Goal: Navigation & Orientation: Find specific page/section

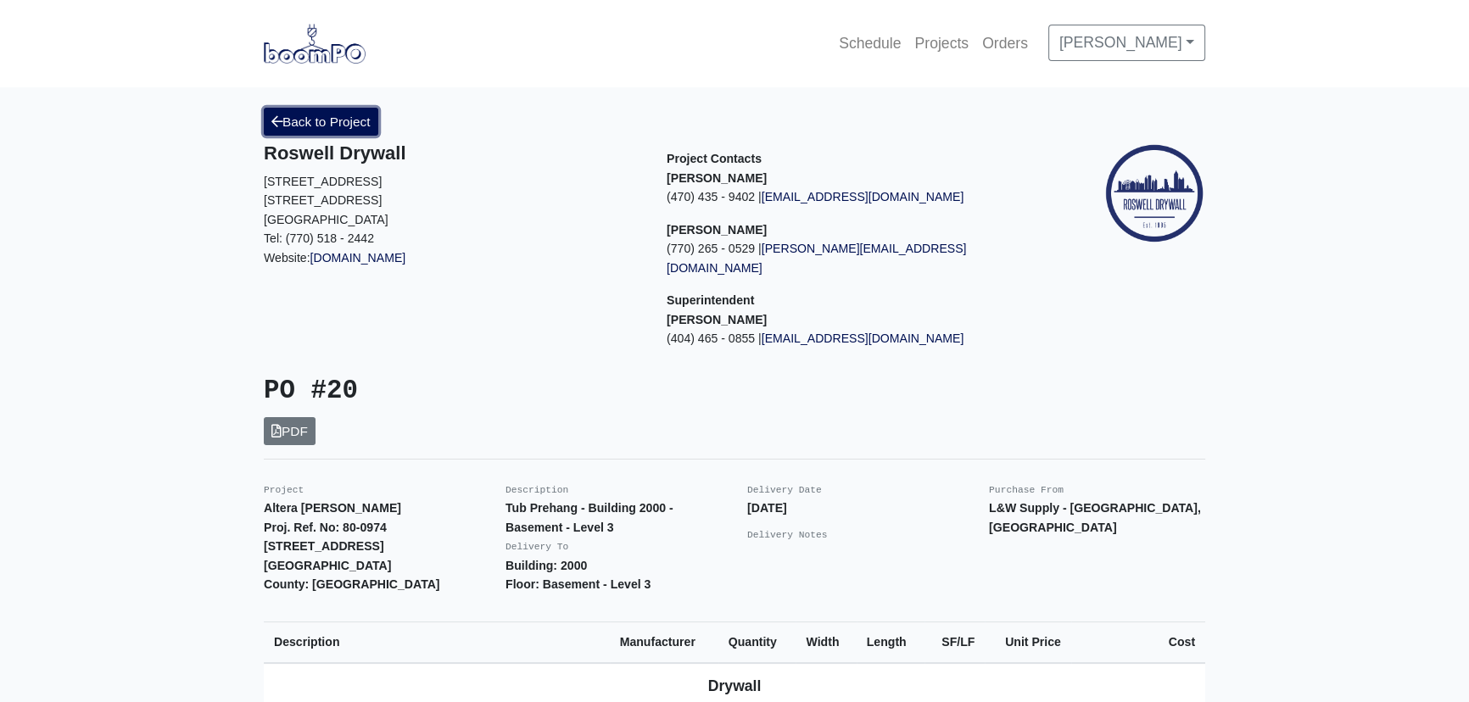
click at [310, 111] on link "Back to Project" at bounding box center [321, 122] width 115 height 28
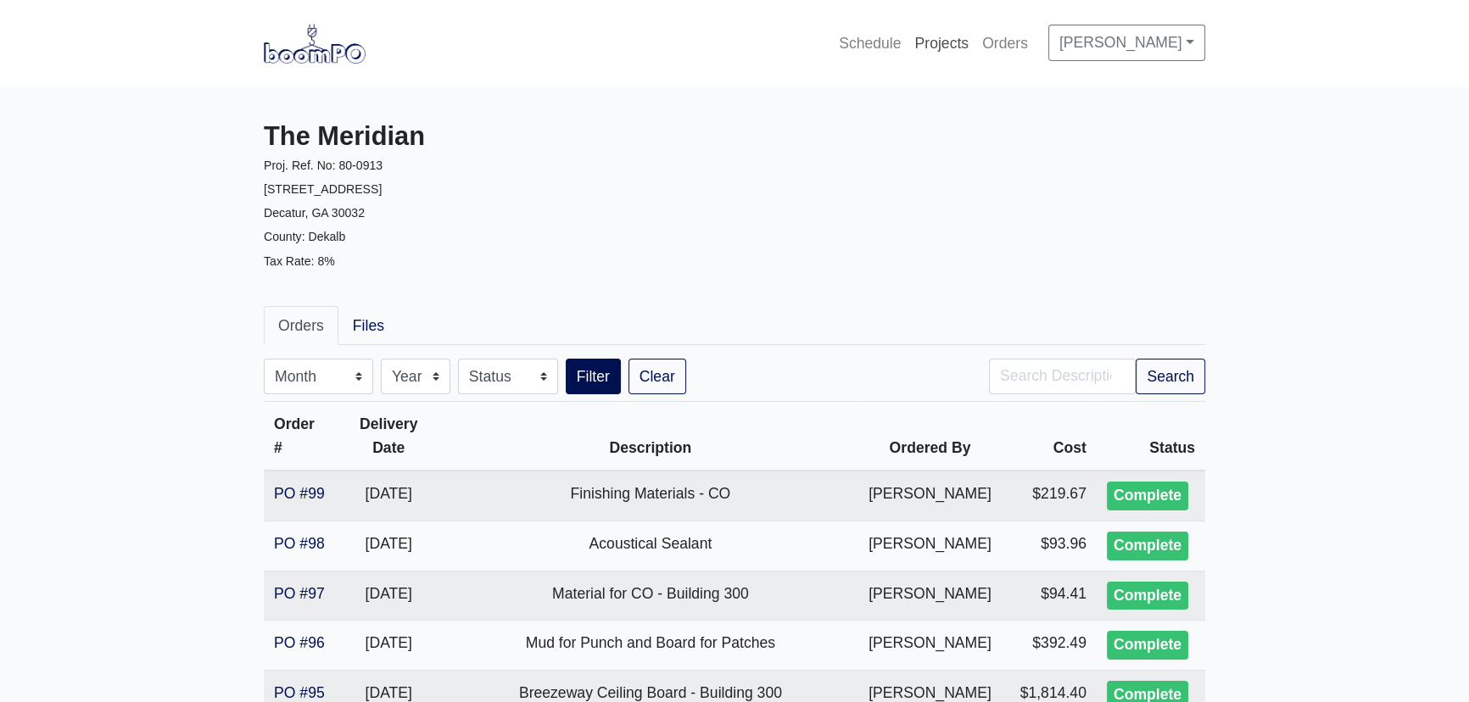
click at [942, 31] on link "Projects" at bounding box center [942, 43] width 68 height 37
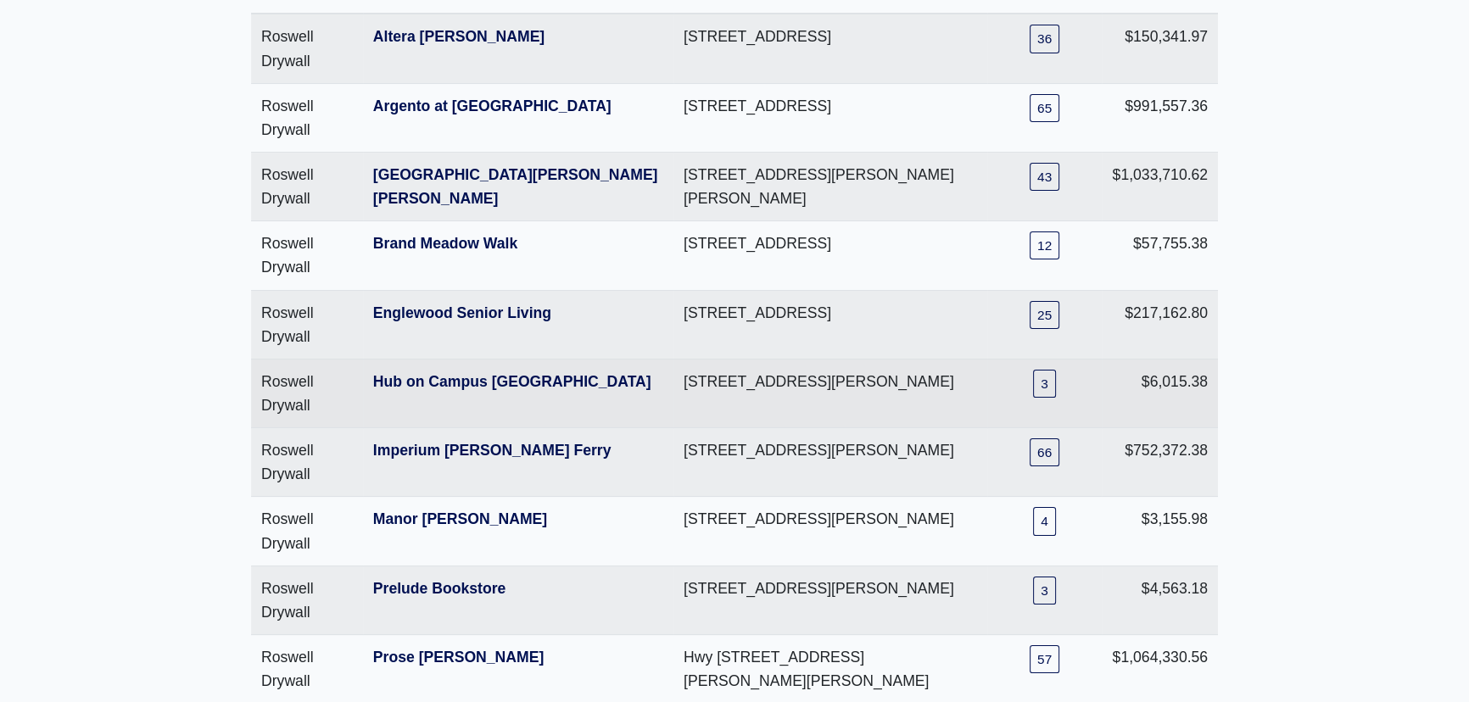
scroll to position [308, 0]
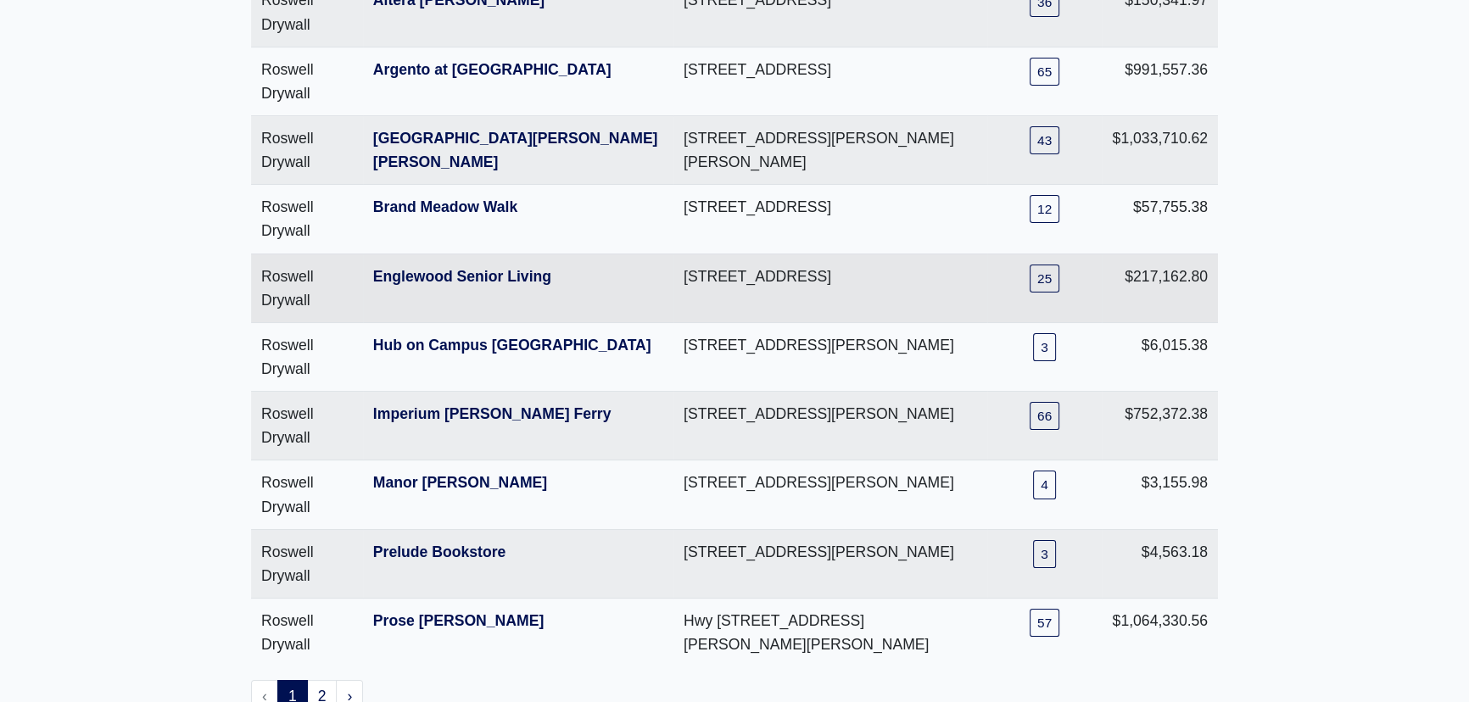
click at [458, 257] on th "Englewood Senior Living" at bounding box center [518, 288] width 310 height 69
click at [458, 276] on link "Englewood Senior Living" at bounding box center [462, 276] width 178 height 17
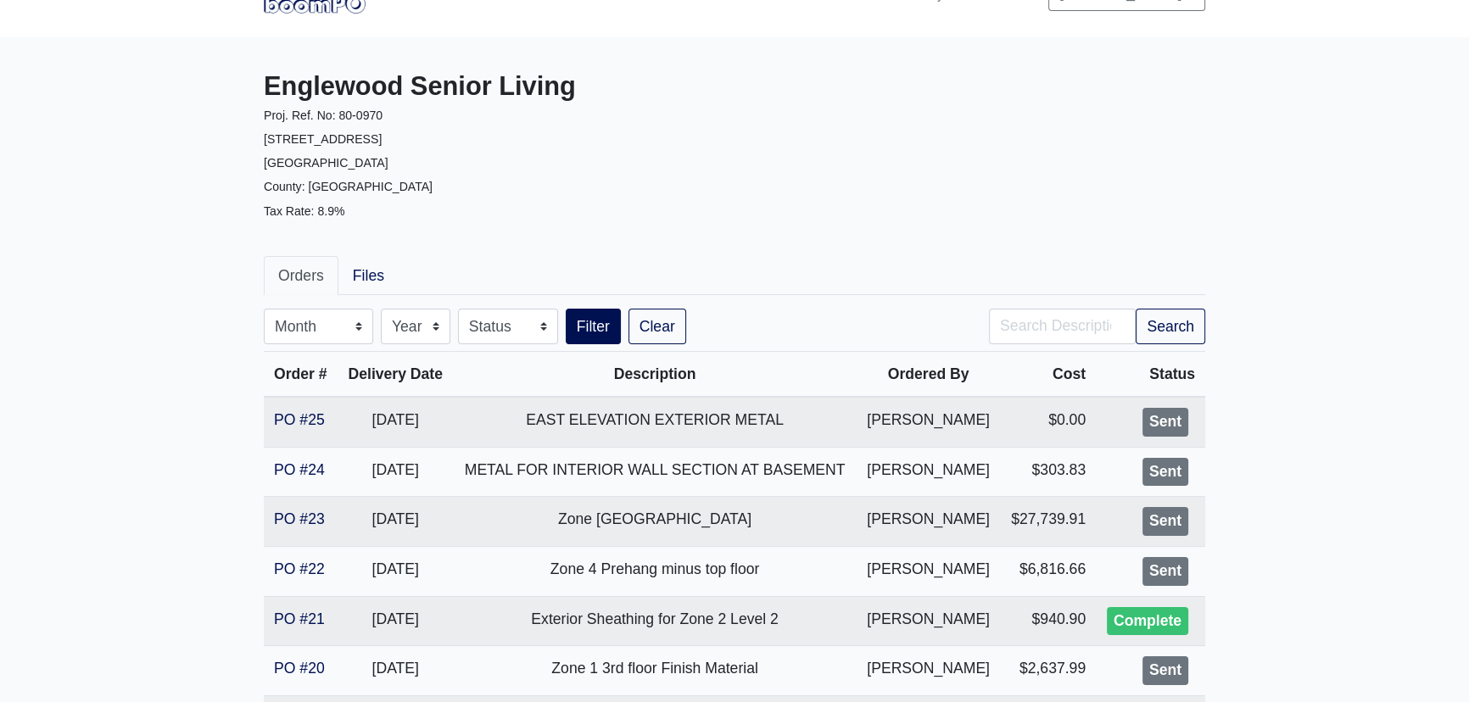
scroll to position [76, 0]
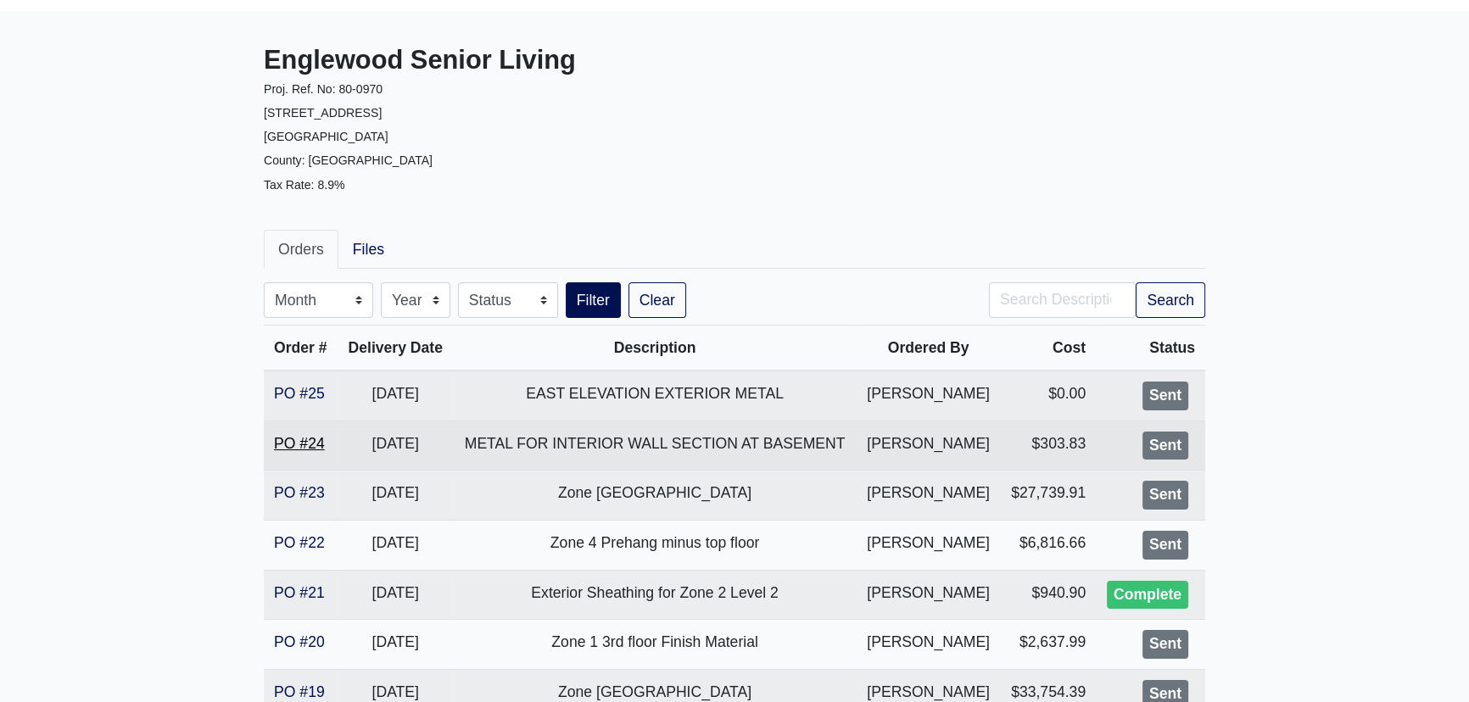
click at [323, 439] on link "PO #24" at bounding box center [299, 443] width 51 height 17
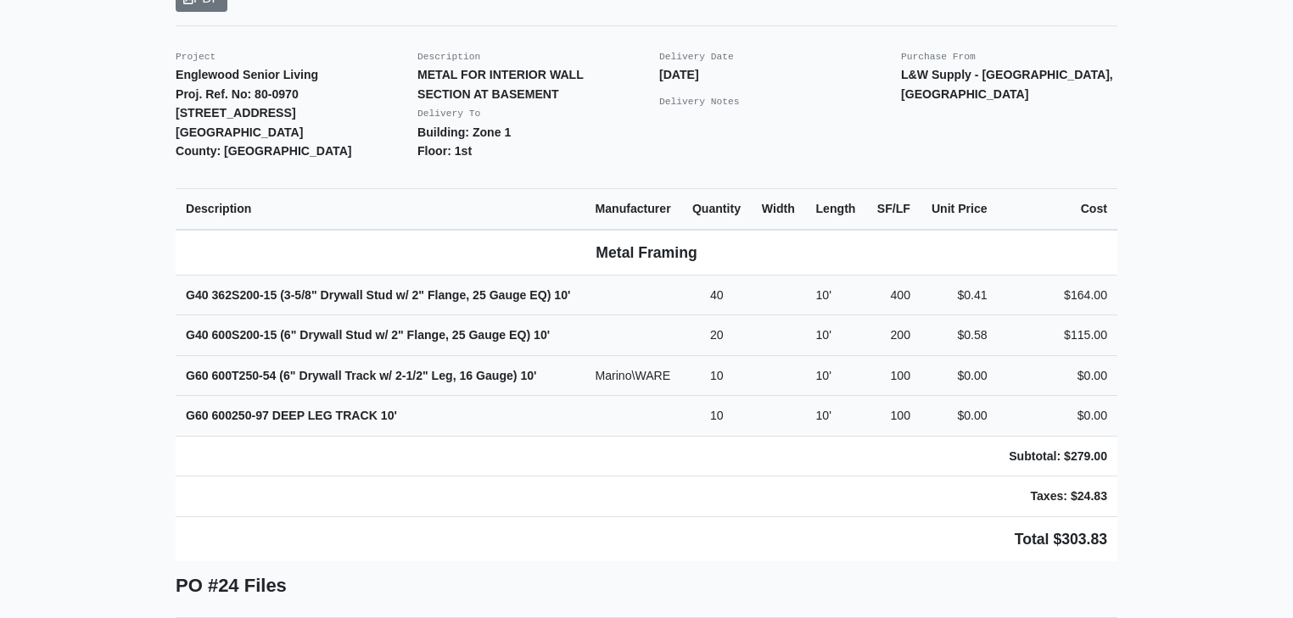
scroll to position [428, 0]
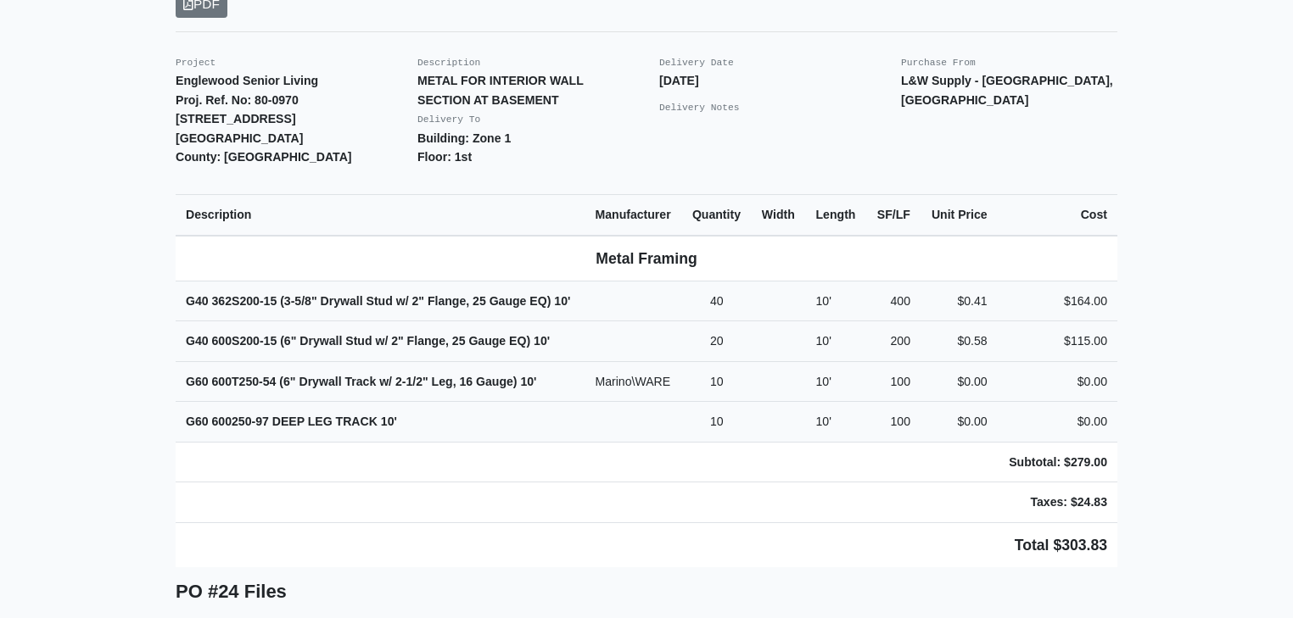
click at [123, 355] on main "Back to Project Roswell Drywall 7000 Peachtree Dunwoody Rd NE Building 5, Suite…" at bounding box center [646, 419] width 1293 height 1519
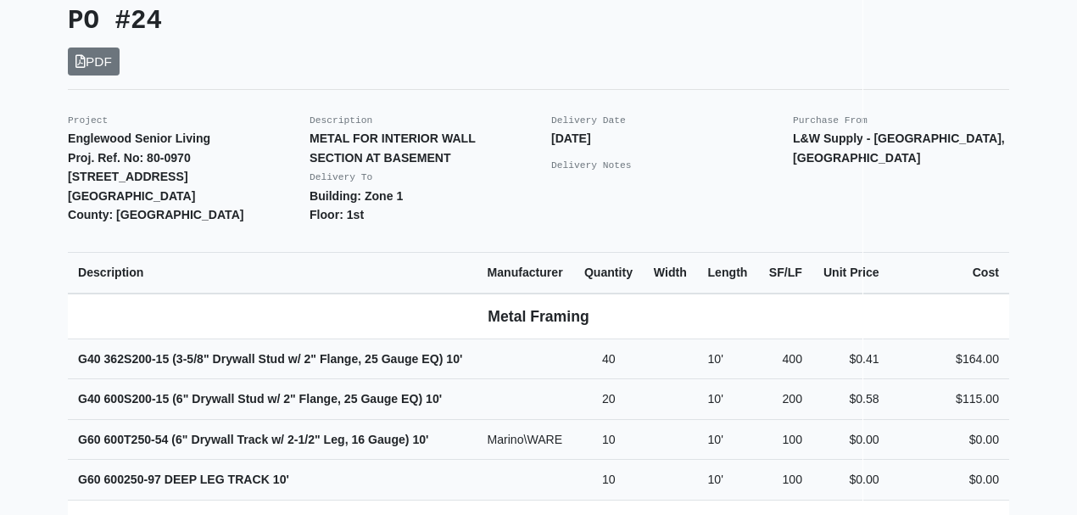
scroll to position [395, 0]
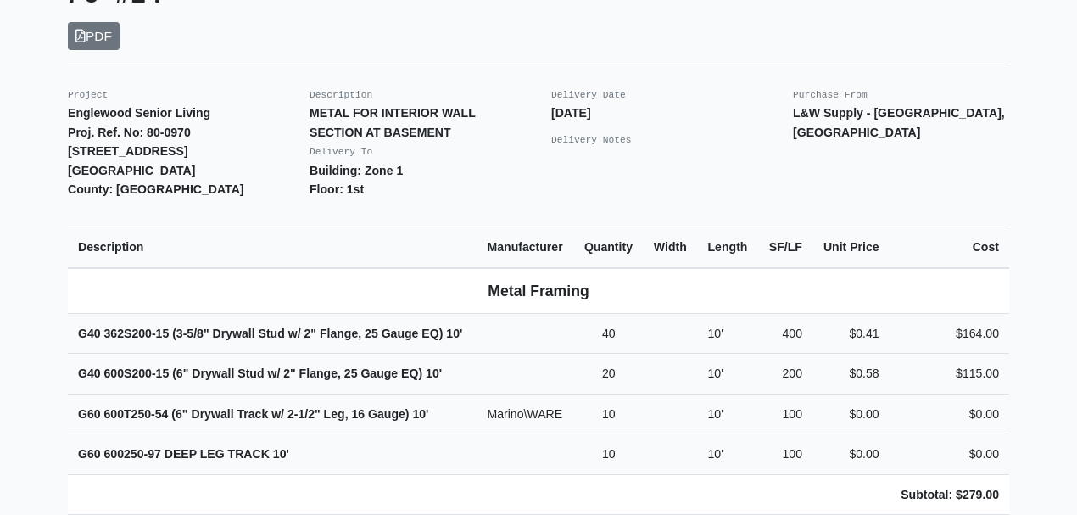
click at [70, 85] on div "Project Englewood Senior Living Proj. Ref. No: 80-0970 505 Englewood Avenue Atl…" at bounding box center [176, 142] width 242 height 115
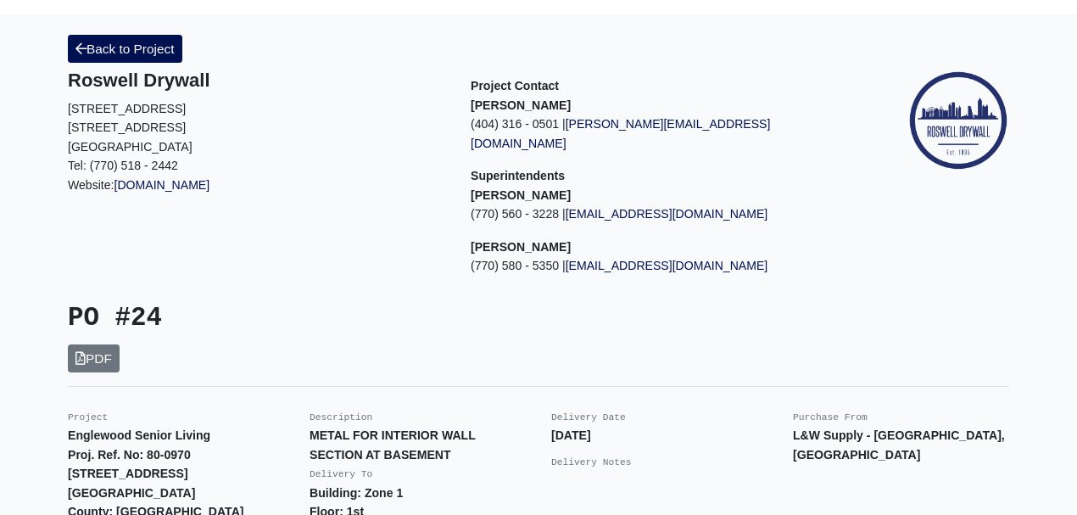
scroll to position [56, 0]
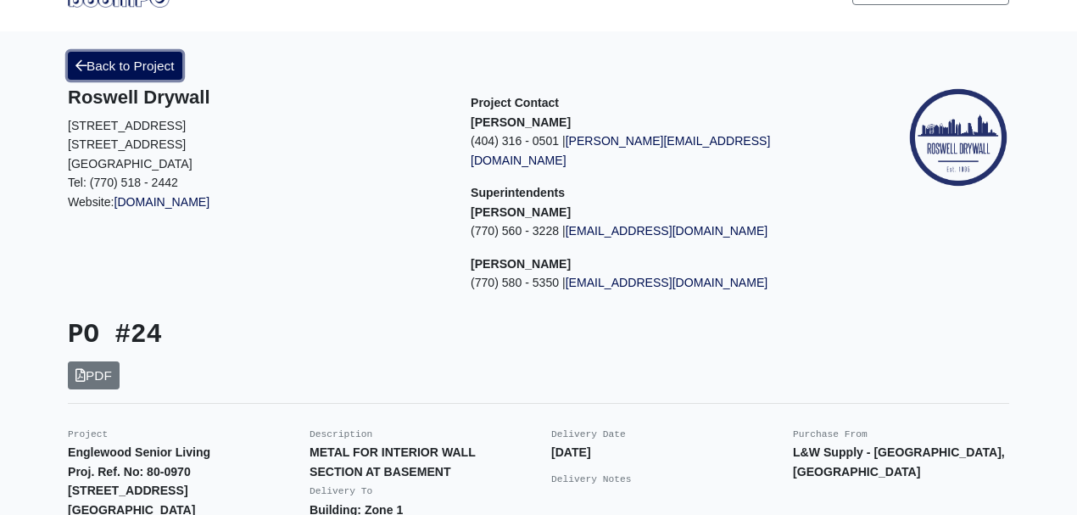
click at [98, 63] on link "Back to Project" at bounding box center [125, 66] width 115 height 28
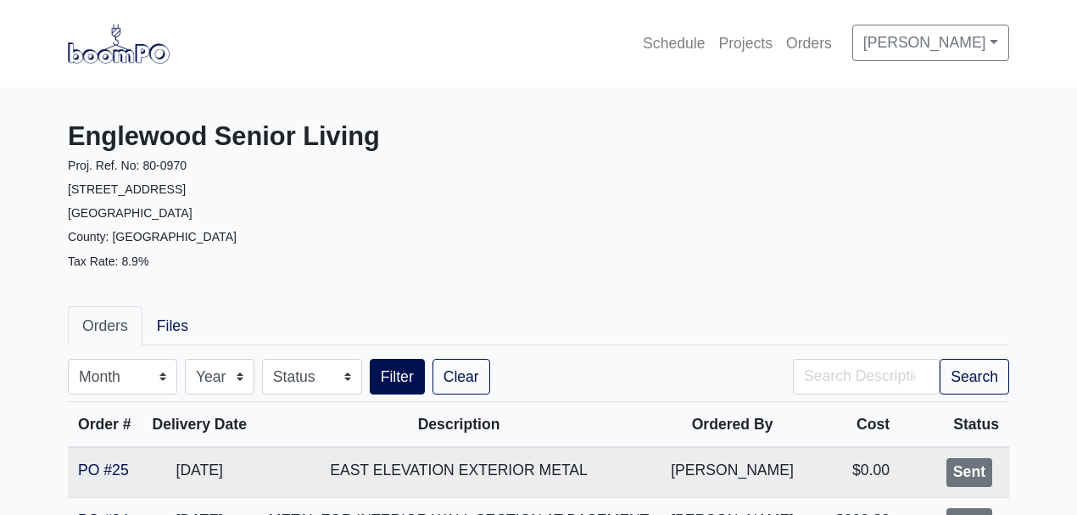
scroll to position [113, 0]
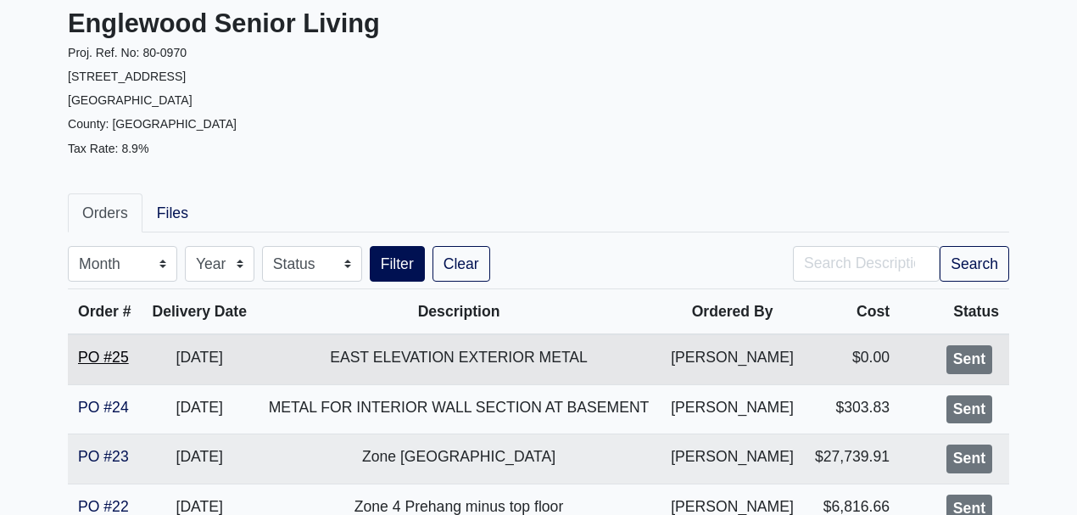
click at [116, 359] on link "PO #25" at bounding box center [103, 357] width 51 height 17
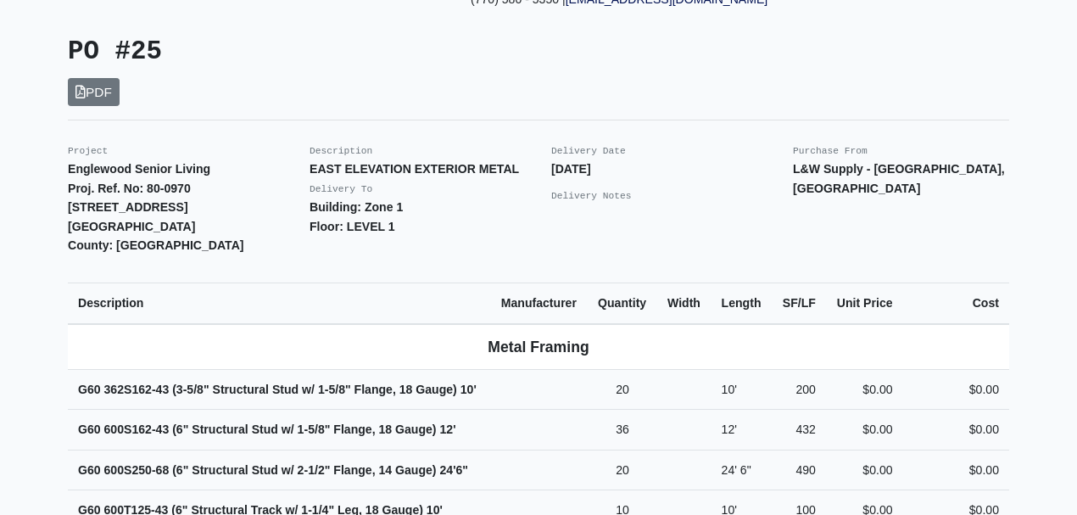
scroll to position [452, 0]
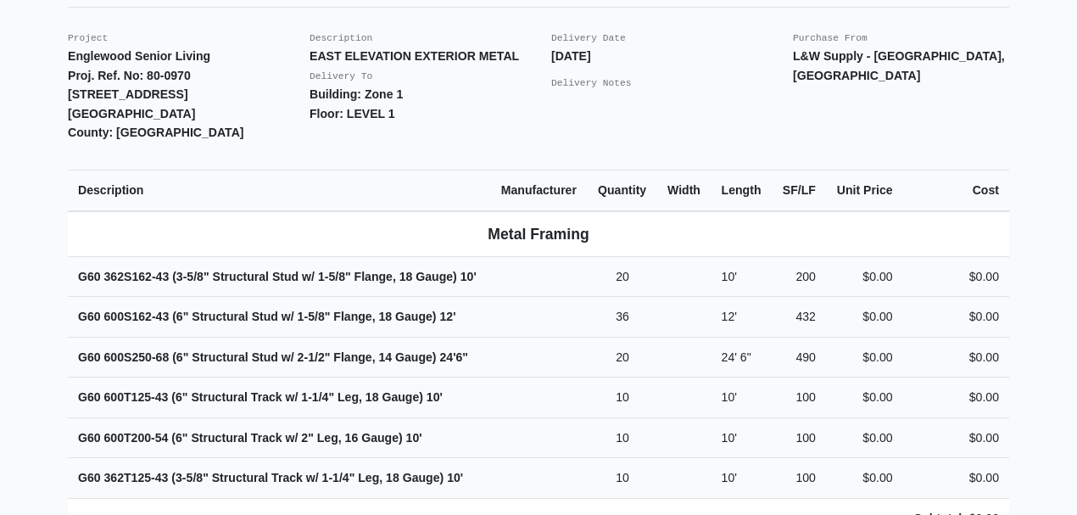
click at [490, 256] on td "G60 362S162-43 (3-5/8" Structural Stud w/ 1-5/8" Flange, 18 Gauge) 10'" at bounding box center [279, 276] width 423 height 41
click at [473, 298] on td "G60 600S162-43 (6" Structural Stud w/ 1-5/8" Flange, 18 Gauge) 12'" at bounding box center [279, 317] width 423 height 41
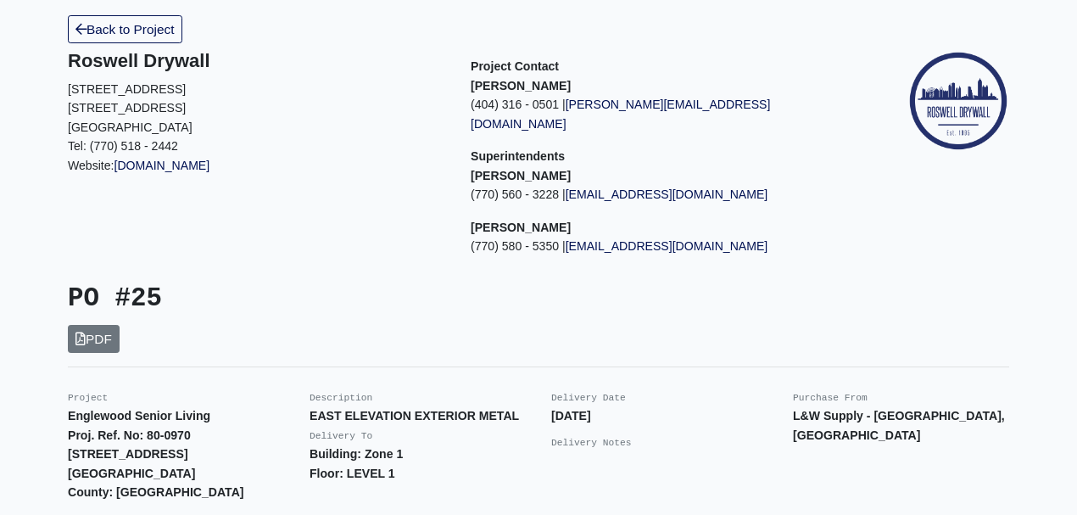
scroll to position [0, 0]
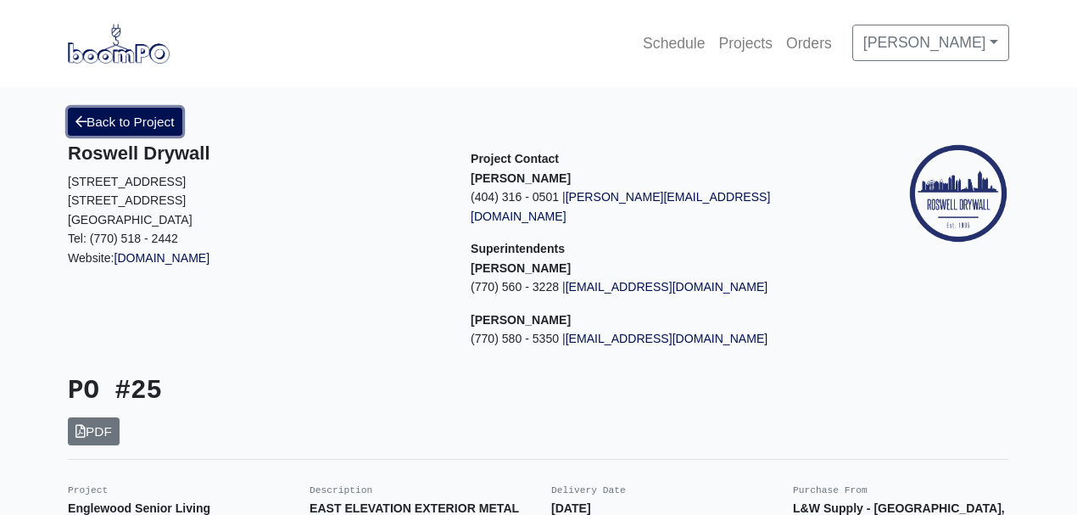
click at [167, 109] on link "Back to Project" at bounding box center [125, 122] width 115 height 28
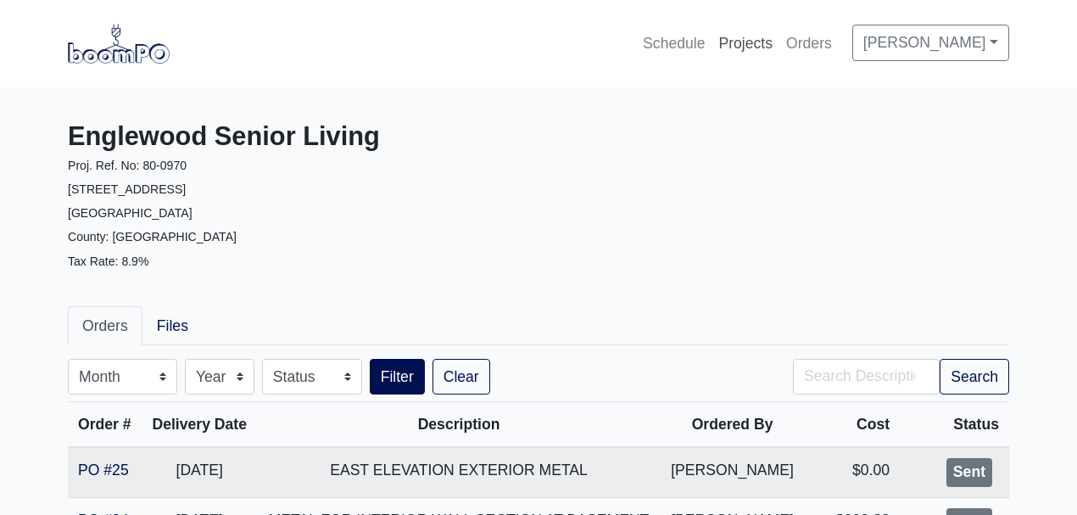
click at [739, 48] on link "Projects" at bounding box center [746, 43] width 68 height 37
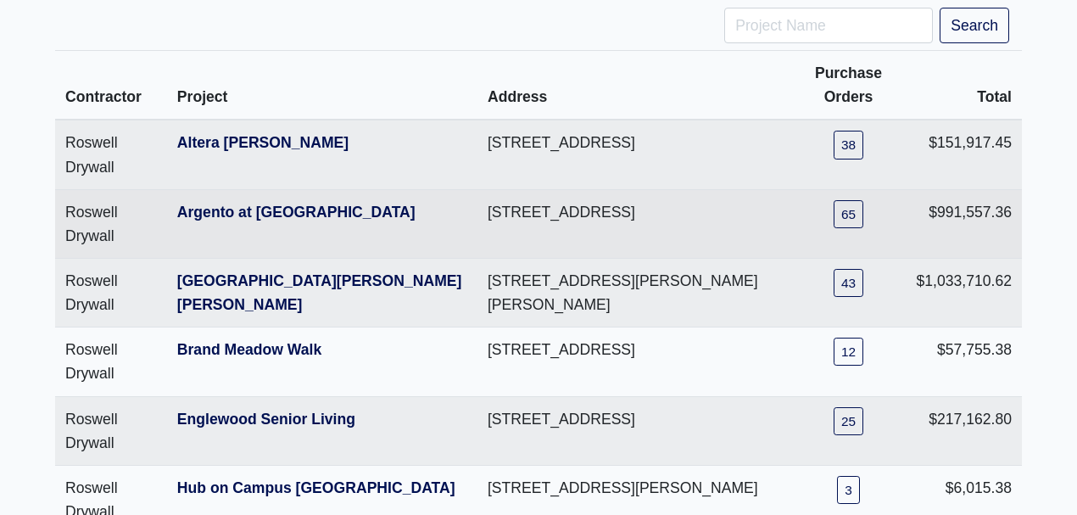
scroll to position [170, 0]
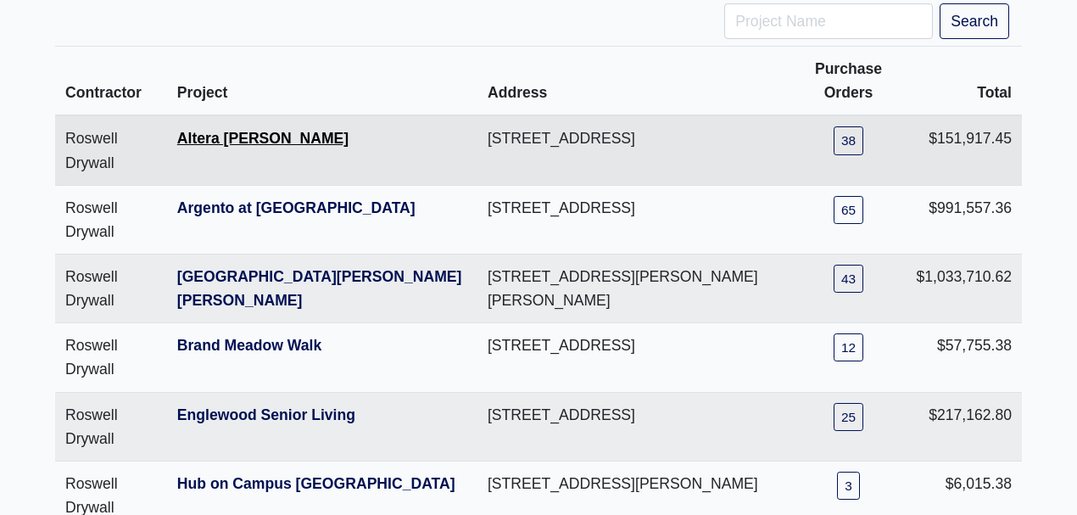
click at [243, 138] on link "Altera [PERSON_NAME]" at bounding box center [262, 138] width 171 height 17
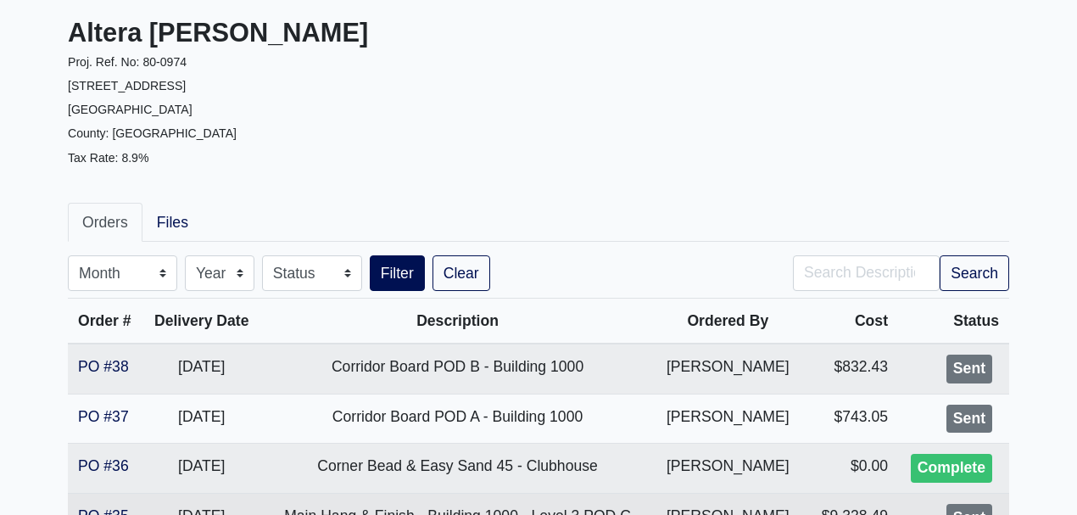
scroll to position [282, 0]
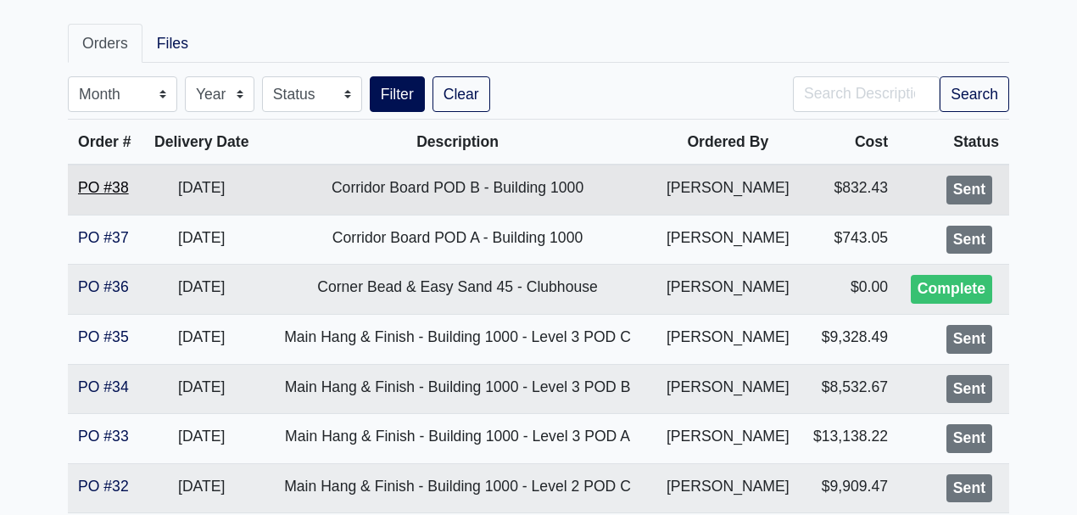
click at [109, 186] on link "PO #38" at bounding box center [103, 187] width 51 height 17
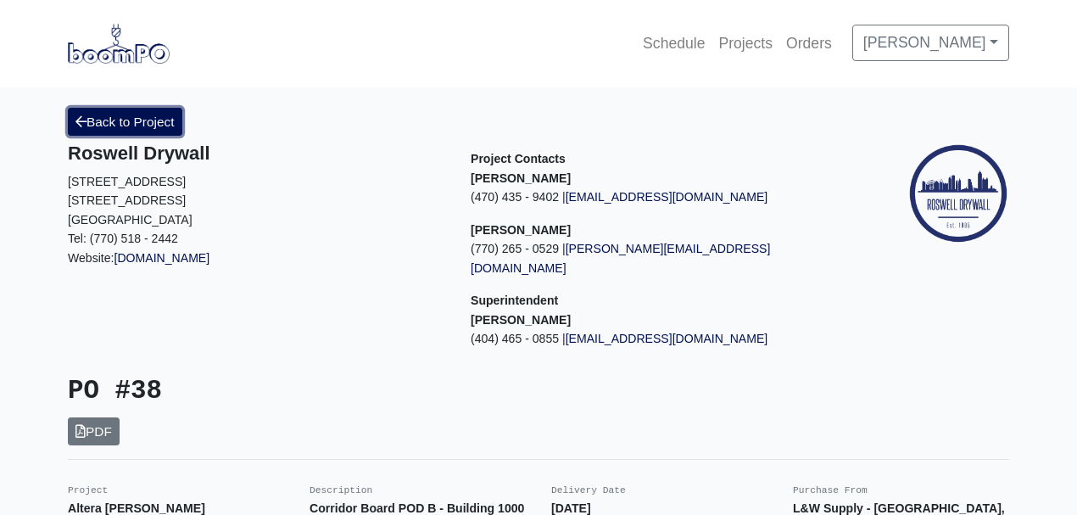
click at [134, 117] on link "Back to Project" at bounding box center [125, 122] width 115 height 28
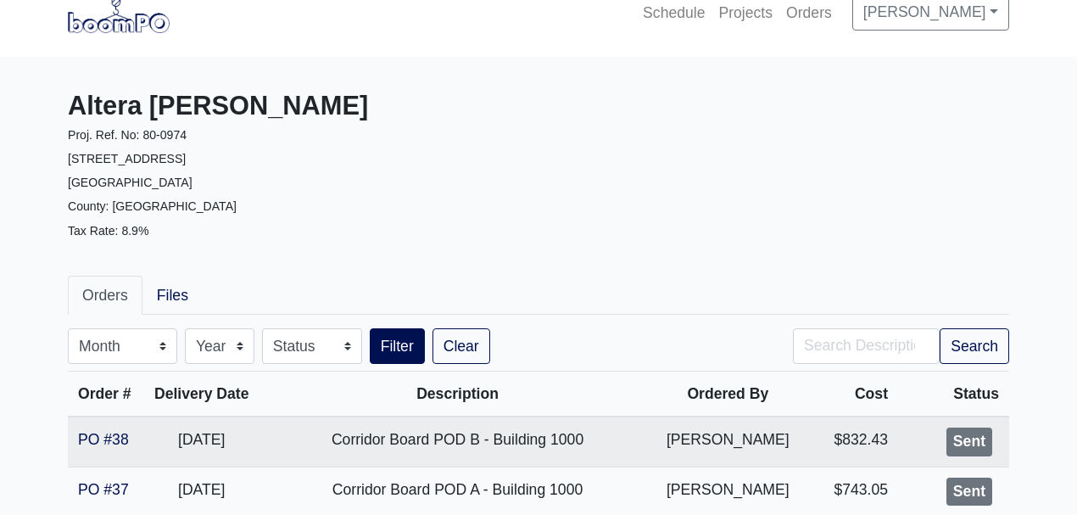
scroll to position [56, 0]
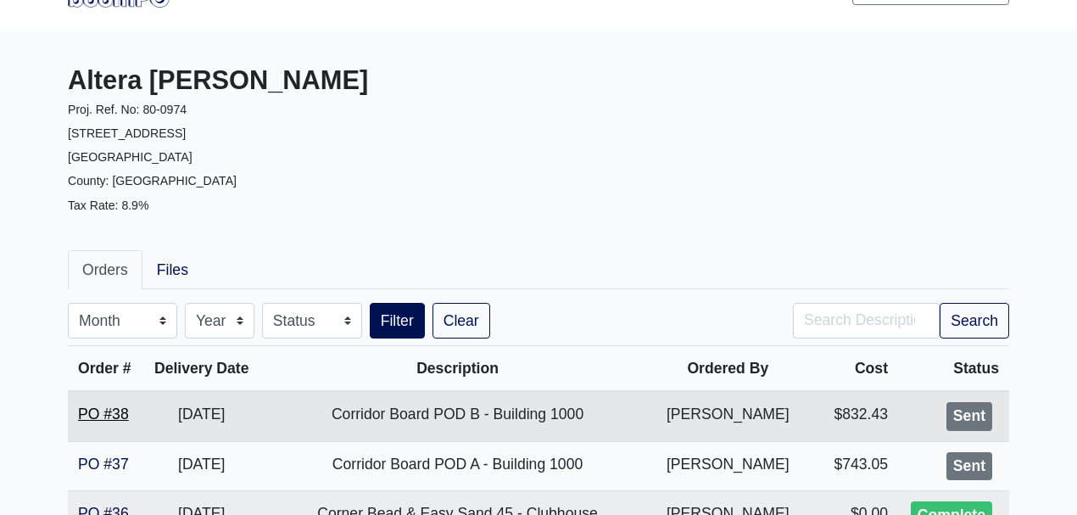
click at [103, 417] on link "PO #38" at bounding box center [103, 413] width 51 height 17
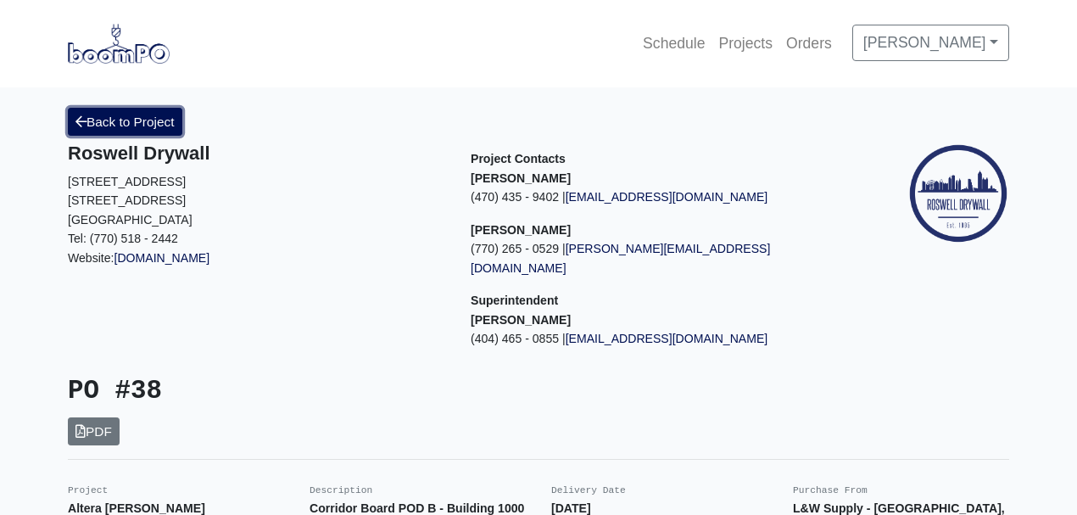
click at [148, 126] on link "Back to Project" at bounding box center [125, 122] width 115 height 28
